Goal: Task Accomplishment & Management: Complete application form

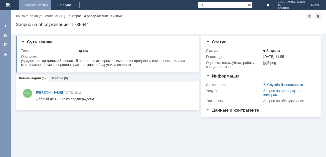
click at [51, 6] on link "+ Создать заявку" at bounding box center [35, 5] width 32 height 10
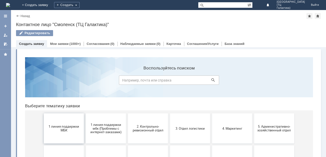
click at [66, 130] on span "1 линия поддержки МБК" at bounding box center [63, 128] width 37 height 8
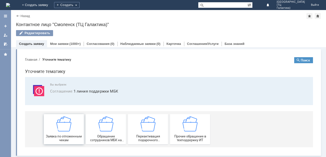
click at [76, 126] on div "Заявка по отложенным чекам" at bounding box center [63, 129] width 37 height 26
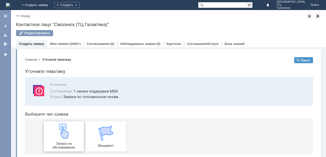
click at [67, 132] on img at bounding box center [63, 130] width 15 height 15
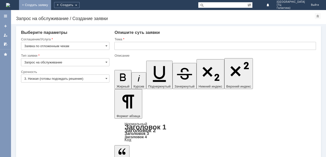
click at [51, 7] on link "+ Создать заявку" at bounding box center [35, 5] width 32 height 10
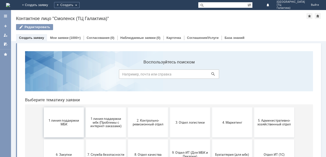
click at [71, 124] on span "1 линия поддержки МБК" at bounding box center [63, 122] width 37 height 8
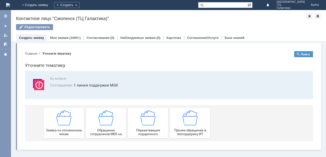
click at [68, 123] on img at bounding box center [63, 117] width 15 height 15
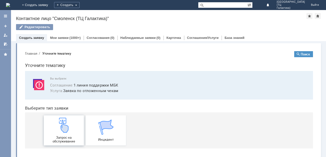
click at [70, 122] on div "Запрос на обслуживание" at bounding box center [63, 130] width 37 height 26
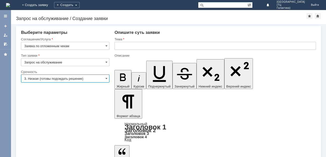
click at [104, 79] on input "3. Низкая (готовы подождать решение)" at bounding box center [65, 78] width 88 height 8
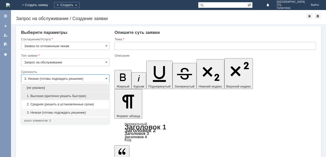
click at [66, 96] on span "1. Высокая (критично решить быстрее)" at bounding box center [65, 96] width 82 height 4
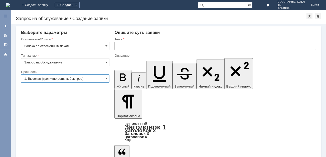
type input "1. Высокая (критично решить быстрее)"
click at [121, 45] on input "text" at bounding box center [214, 46] width 201 height 8
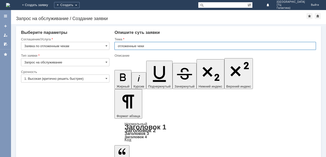
type input "отложенные чеки"
